Goal: Task Accomplishment & Management: Use online tool/utility

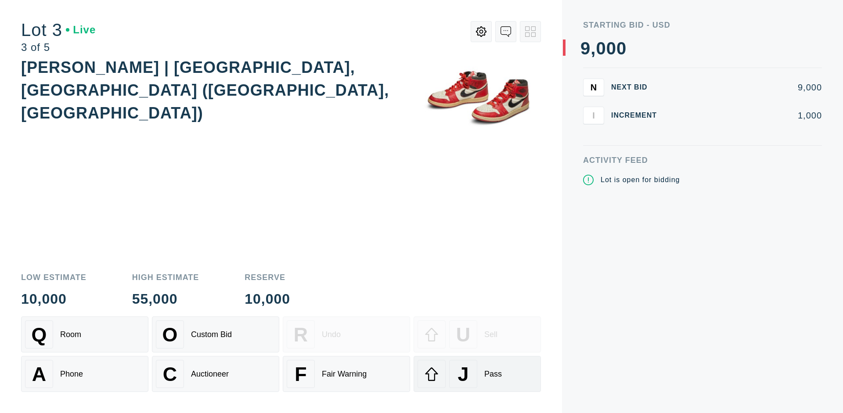
click at [478, 374] on div "J Pass" at bounding box center [477, 374] width 119 height 28
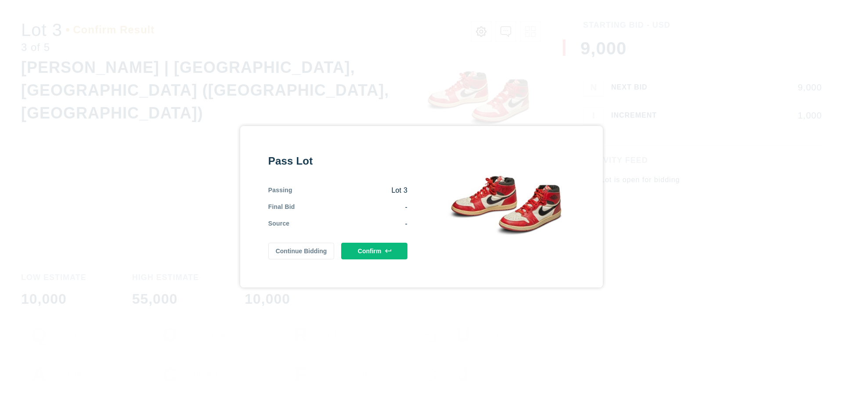
click at [375, 251] on button "Confirm" at bounding box center [374, 251] width 66 height 17
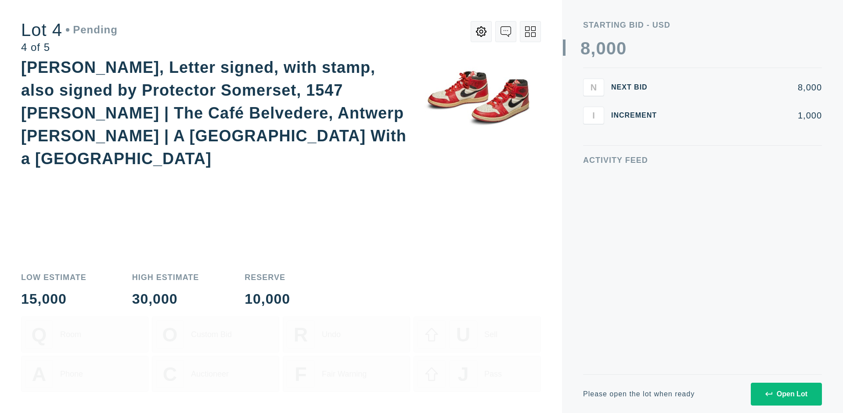
click at [531, 32] on icon at bounding box center [530, 31] width 11 height 11
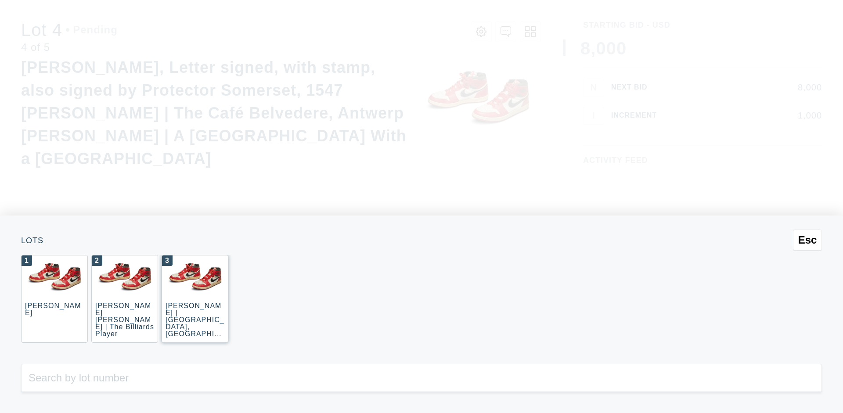
click at [195, 299] on div "3 [PERSON_NAME] | [GEOGRAPHIC_DATA], [GEOGRAPHIC_DATA] ([GEOGRAPHIC_DATA], [GEO…" at bounding box center [195, 299] width 67 height 88
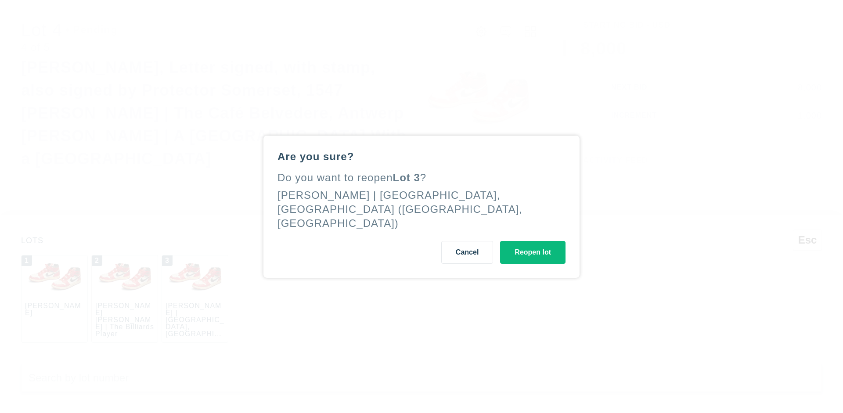
click at [533, 243] on button "Reopen lot" at bounding box center [532, 252] width 65 height 23
